Goal: Book appointment/travel/reservation

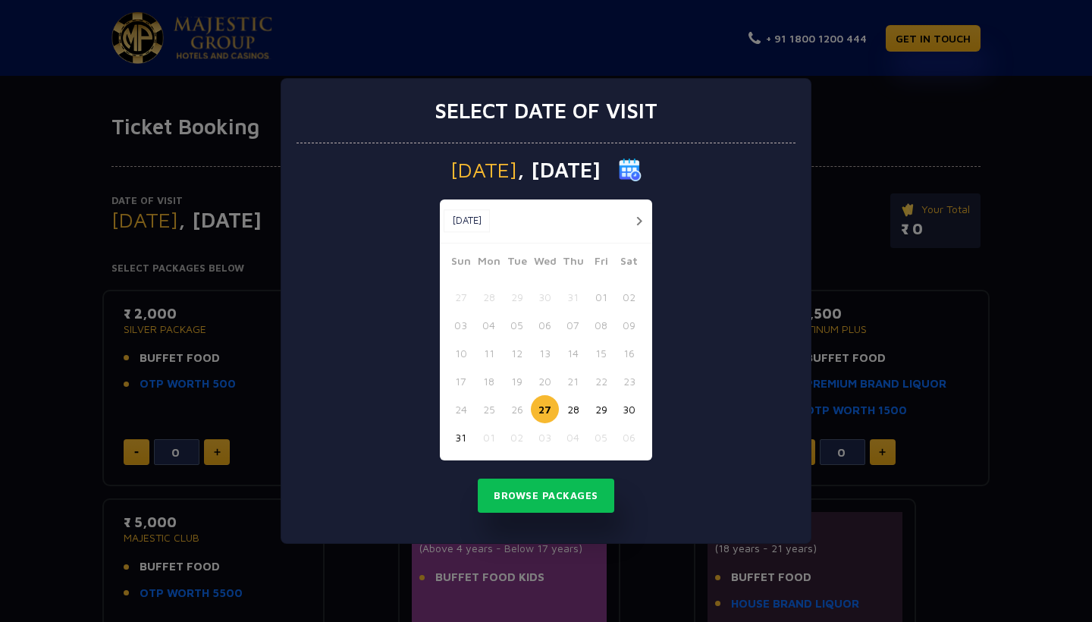
click at [637, 218] on button "button" at bounding box center [638, 221] width 19 height 19
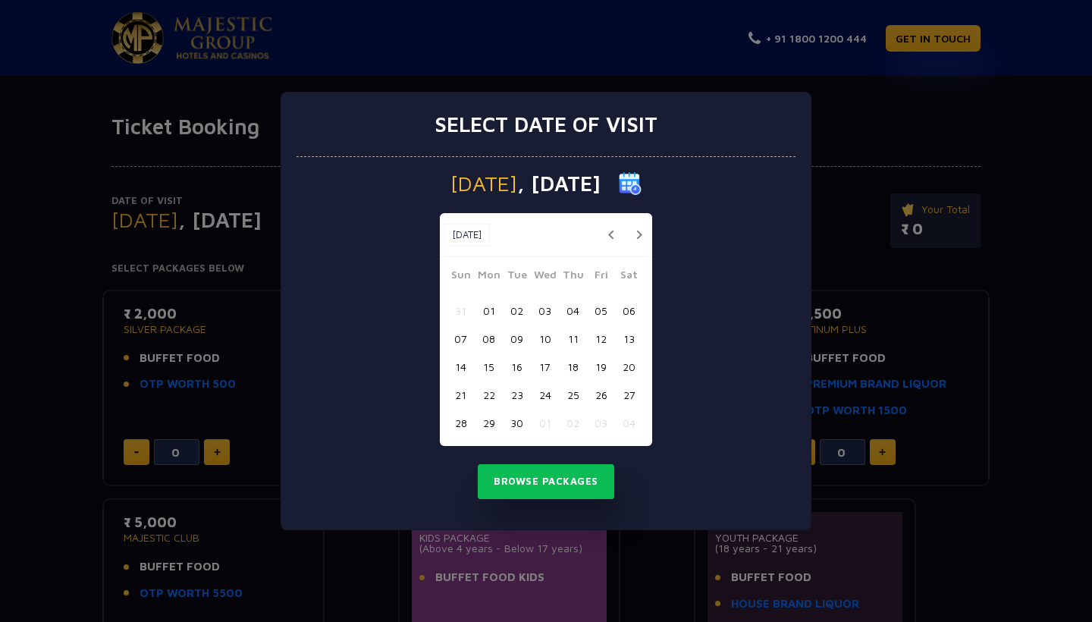
click at [545, 315] on button "03" at bounding box center [545, 310] width 28 height 28
click at [548, 486] on button "Browse Packages" at bounding box center [546, 481] width 136 height 35
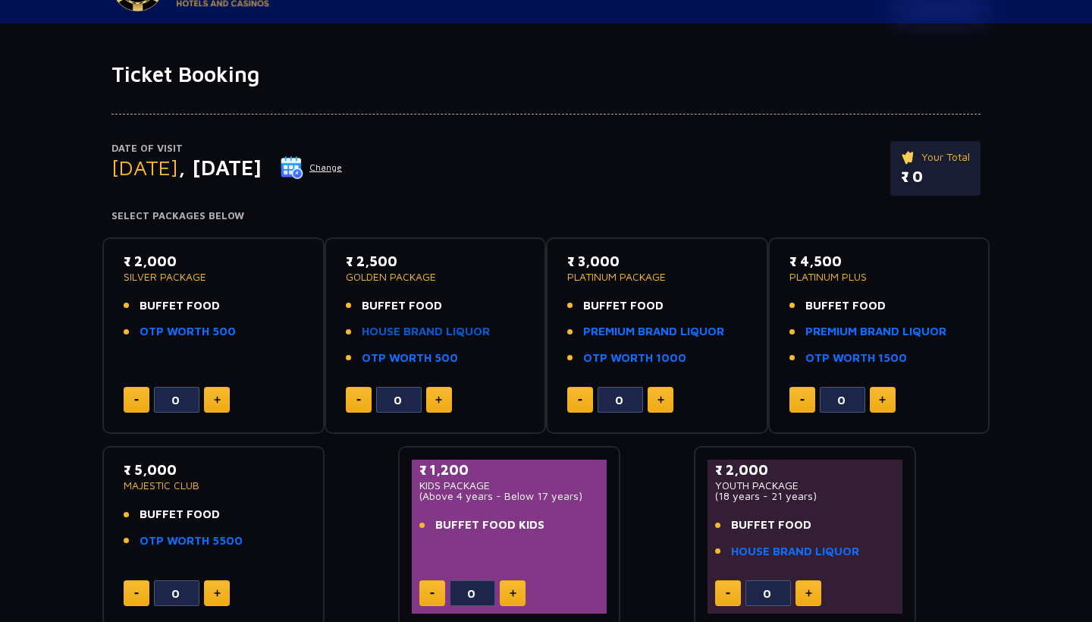
scroll to position [42, 0]
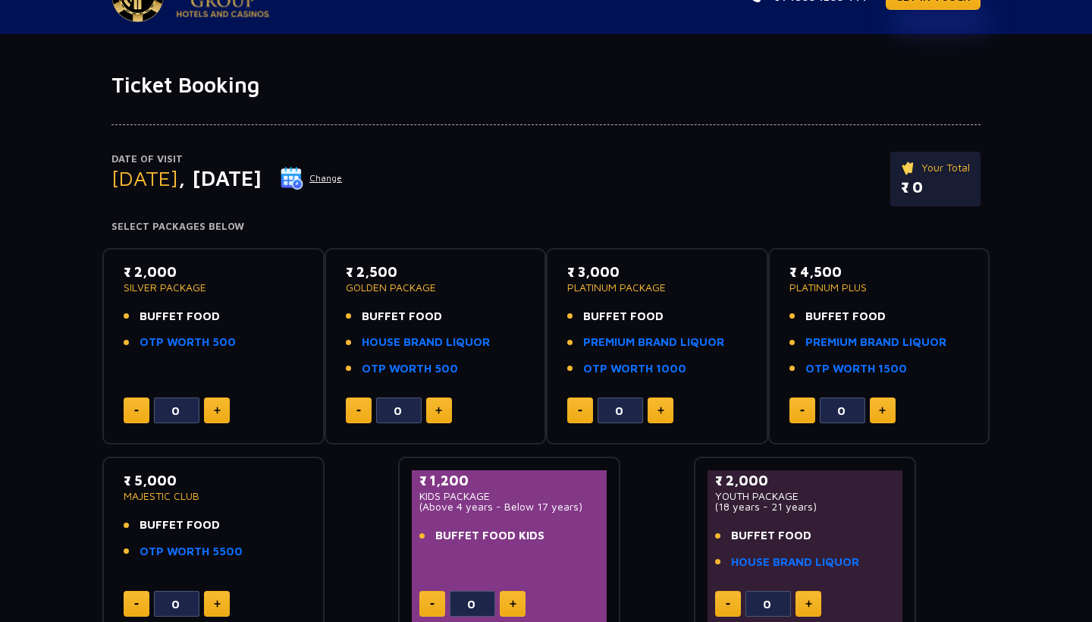
click at [437, 406] on img at bounding box center [438, 410] width 7 height 8
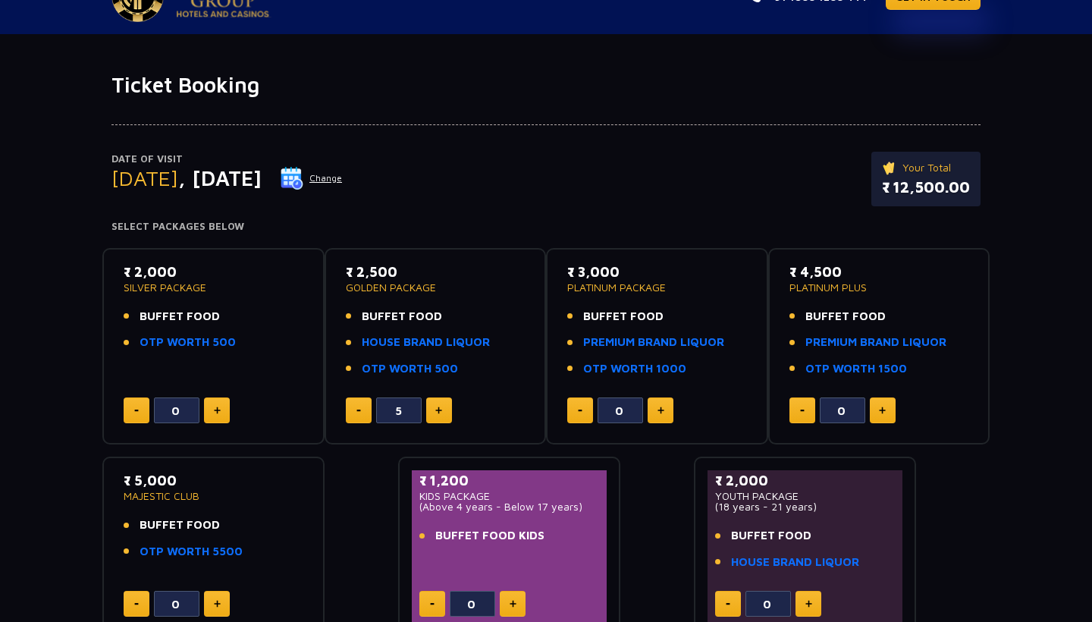
click at [437, 406] on img at bounding box center [438, 410] width 7 height 8
type input "7"
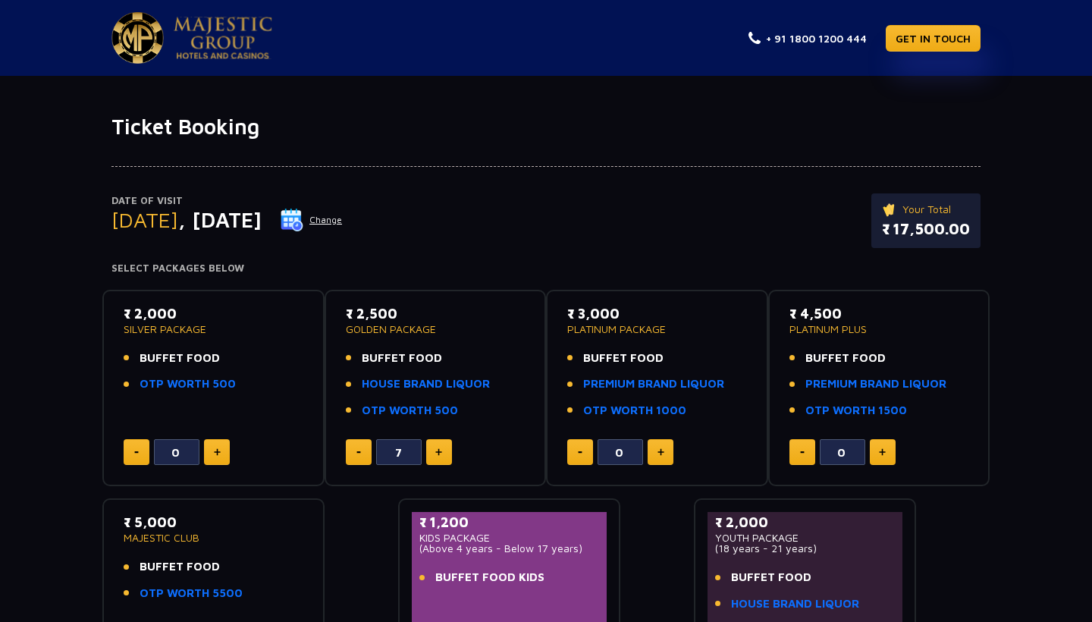
scroll to position [0, 0]
